Goal: Transaction & Acquisition: Purchase product/service

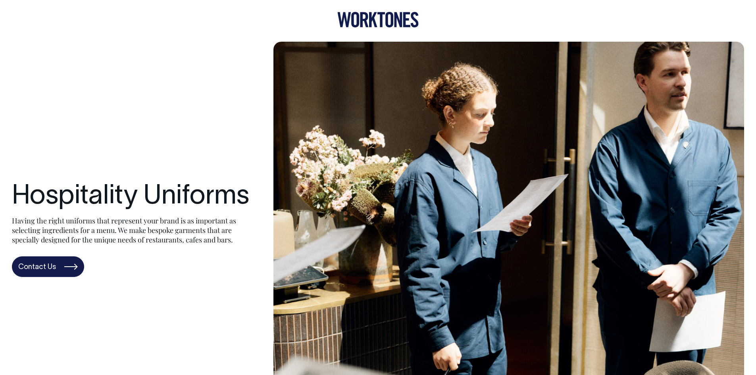
click at [374, 14] on icon at bounding box center [373, 19] width 8 height 15
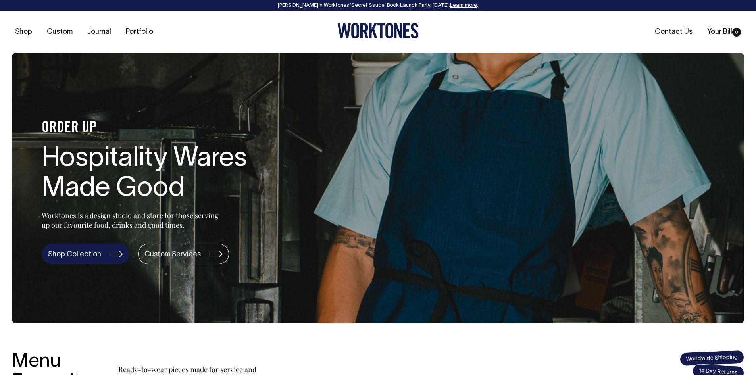
click at [92, 259] on link "Shop Collection" at bounding box center [86, 254] width 88 height 21
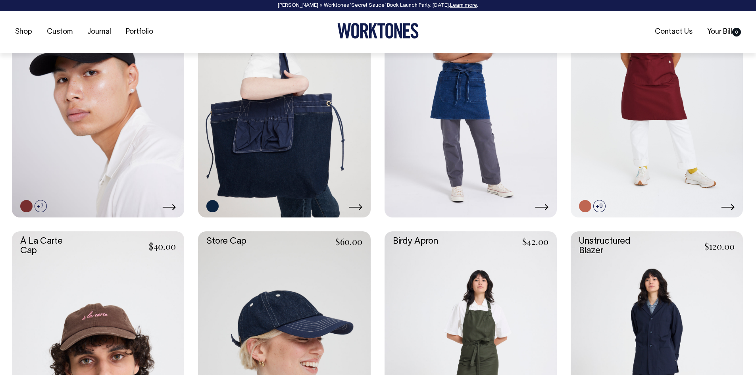
scroll to position [436, 0]
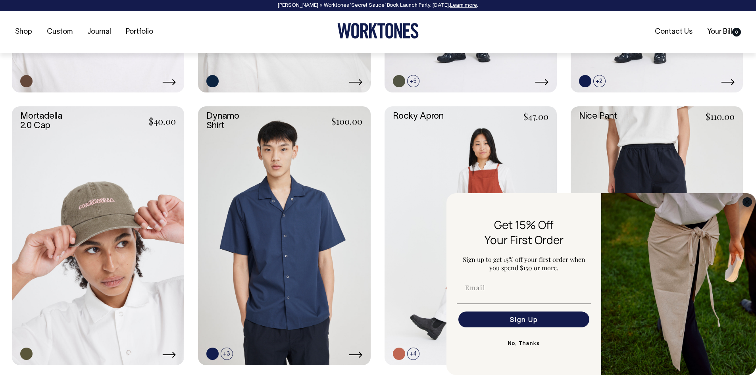
click at [749, 200] on circle "Close dialog" at bounding box center [747, 201] width 9 height 9
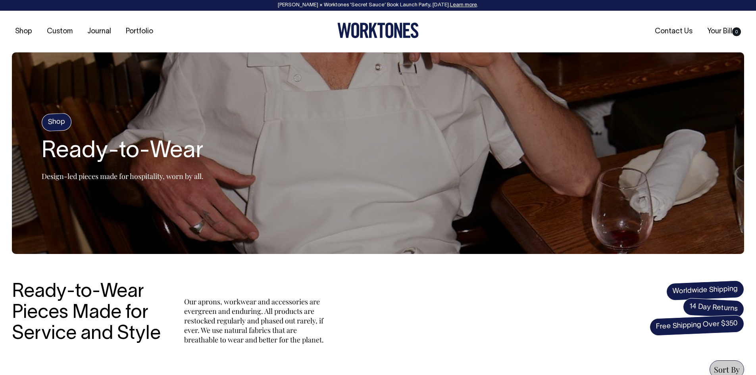
scroll to position [0, 0]
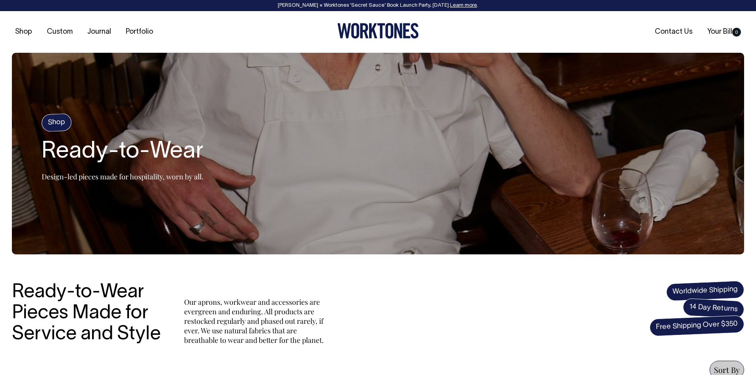
click at [65, 126] on h4 "Shop" at bounding box center [56, 122] width 31 height 19
click at [60, 123] on h4 "Shop" at bounding box center [56, 122] width 31 height 19
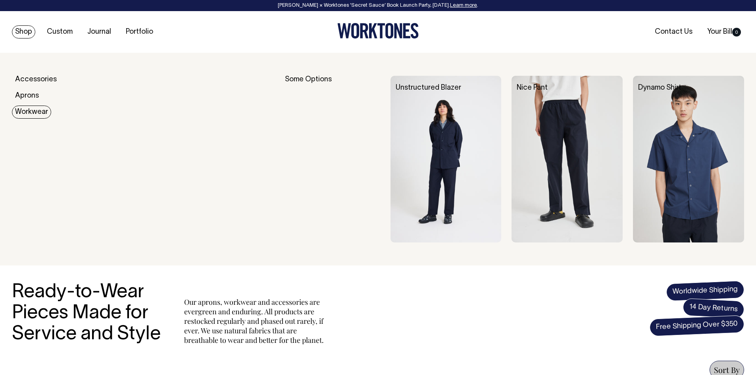
click at [444, 140] on img at bounding box center [445, 159] width 111 height 167
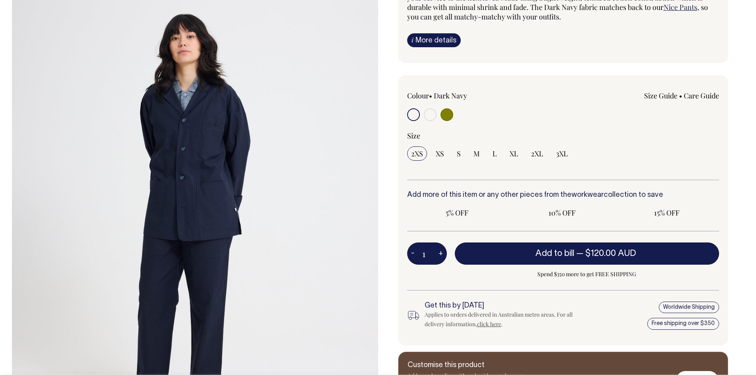
scroll to position [79, 0]
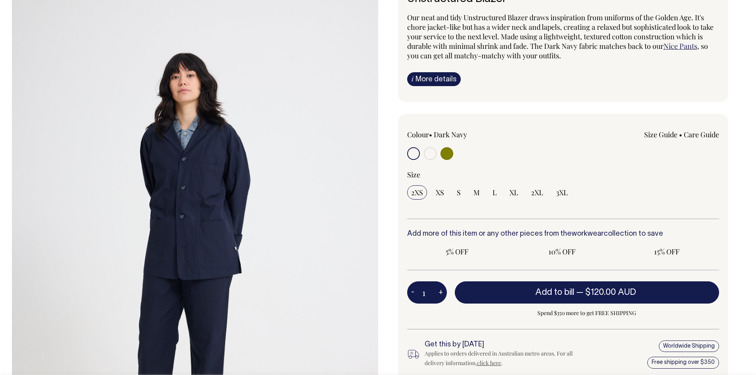
click at [430, 154] on input "radio" at bounding box center [430, 153] width 13 height 13
radio input "true"
click at [449, 154] on input "radio" at bounding box center [446, 153] width 13 height 13
radio input "true"
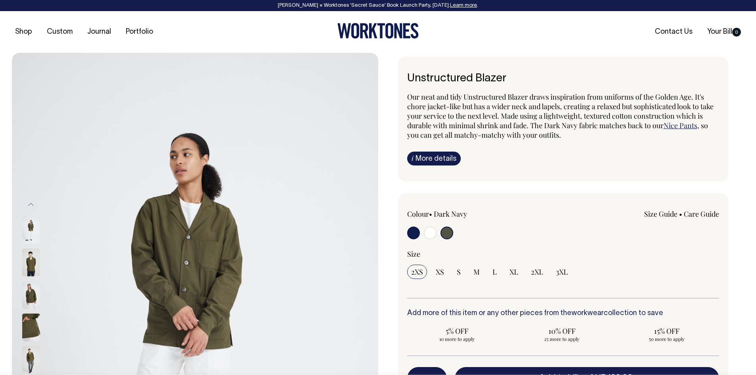
click at [429, 233] on input "radio" at bounding box center [430, 233] width 13 height 13
radio input "true"
radio input "false"
radio input "true"
select select "Off-White"
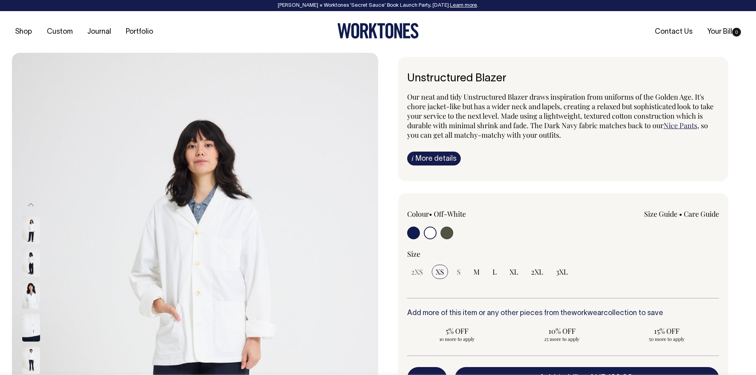
click at [409, 233] on input "radio" at bounding box center [413, 233] width 13 height 13
radio input "true"
select select "Dark Navy"
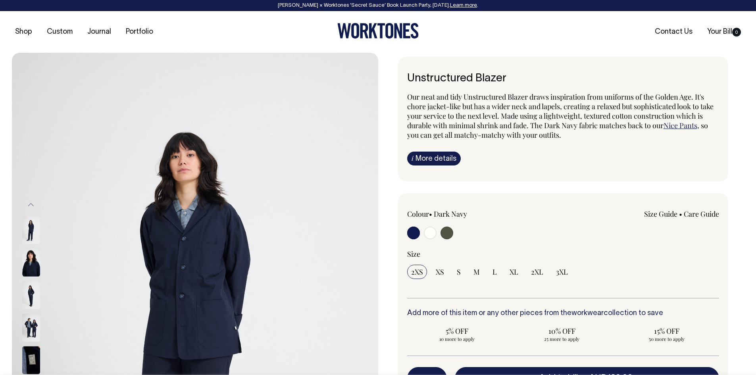
click at [499, 94] on span "Our neat and tidy Unstructured Blazer draws inspiration from uniforms of the Go…" at bounding box center [560, 111] width 306 height 38
